Goal: Information Seeking & Learning: Learn about a topic

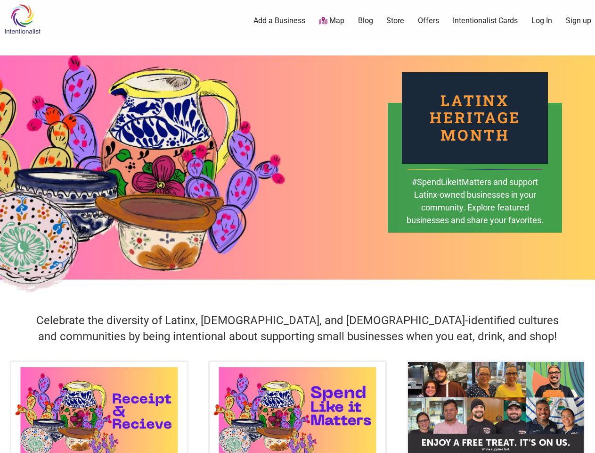
click at [297, 226] on div "Latinx Heritage Month #SpendLikeItMatters and support Latinx-owned businesses i…" at bounding box center [297, 167] width 595 height 259
click at [585, 442] on icon at bounding box center [585, 441] width 10 height 12
